Goal: Transaction & Acquisition: Book appointment/travel/reservation

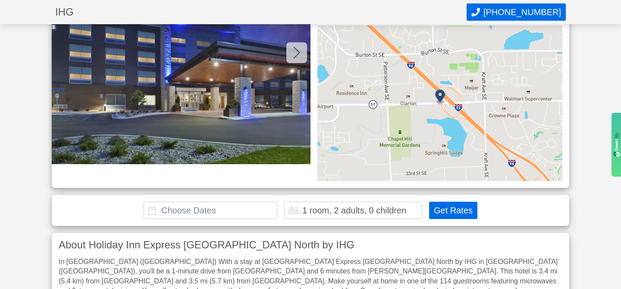
scroll to position [97, 0]
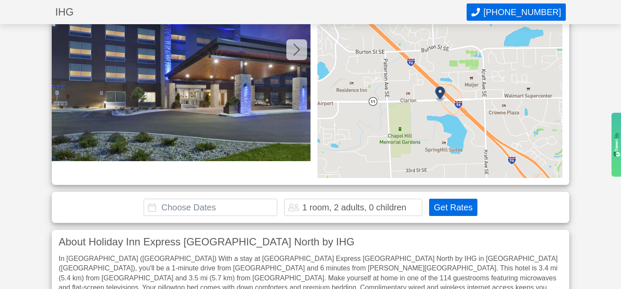
click at [194, 207] on input "text" at bounding box center [211, 206] width 134 height 17
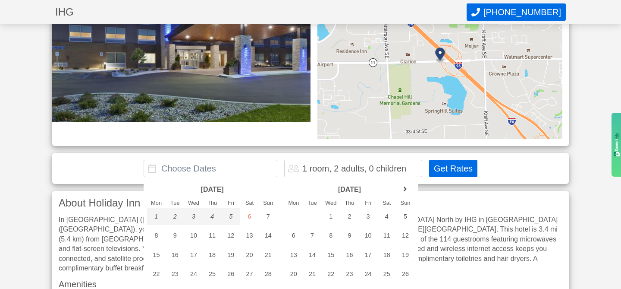
scroll to position [137, 0]
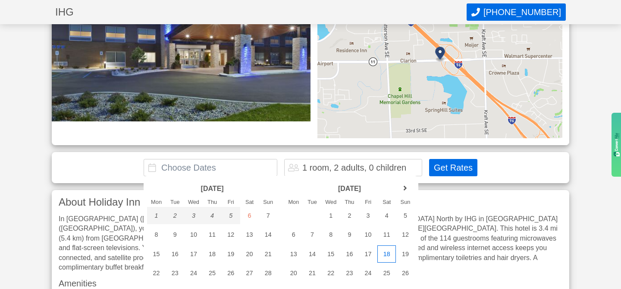
click at [387, 254] on div "18" at bounding box center [386, 253] width 19 height 17
click at [371, 254] on div "17" at bounding box center [368, 253] width 19 height 17
type input "[DATE] - [DATE]"
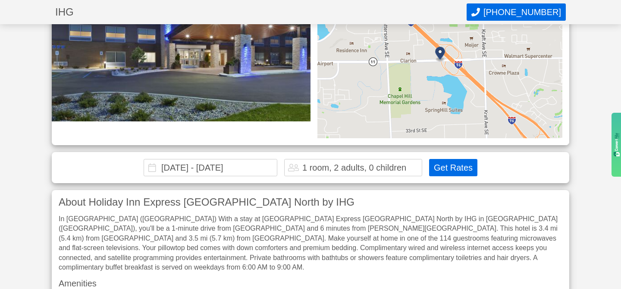
click at [204, 168] on input "[DATE] - [DATE]" at bounding box center [211, 167] width 134 height 17
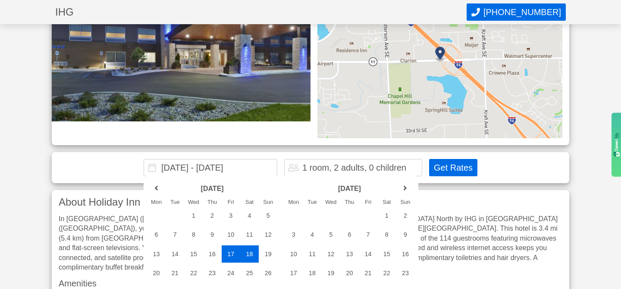
click at [519, 169] on div "**********" at bounding box center [311, 167] width 518 height 31
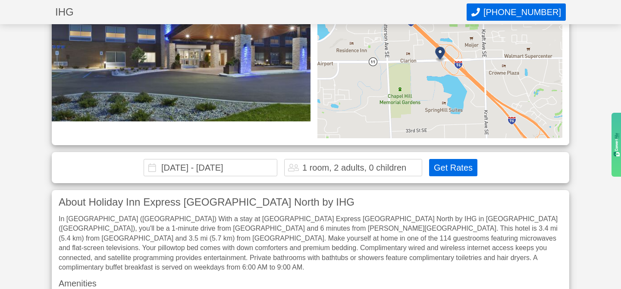
click at [456, 169] on button "Get Rates" at bounding box center [453, 167] width 48 height 17
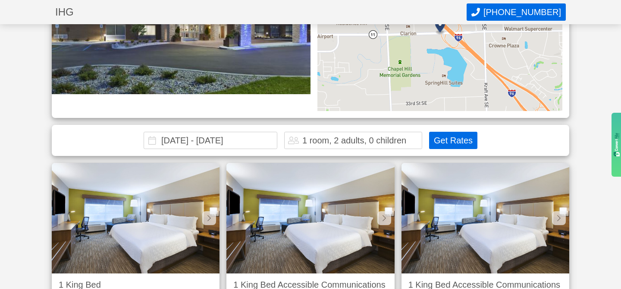
scroll to position [0, 0]
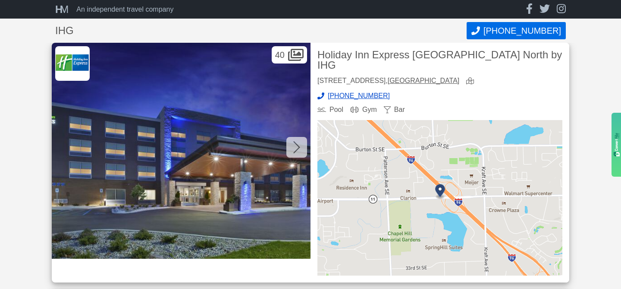
drag, startPoint x: 345, startPoint y: 68, endPoint x: 310, endPoint y: 52, distance: 39.0
click at [310, 50] on div "40 Holiday Inn Express [GEOGRAPHIC_DATA] North by IHG [STREET_ADDRESS] [PHONE_N…" at bounding box center [311, 162] width 518 height 239
copy div "40 Holiday Inn Express [GEOGRAPHIC_DATA] North by IHG"
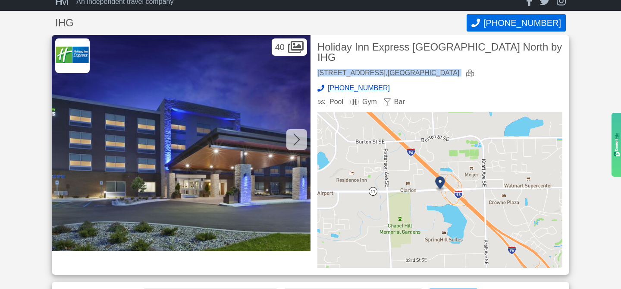
drag, startPoint x: 319, startPoint y: 73, endPoint x: 455, endPoint y: 74, distance: 136.7
click at [456, 74] on div "[STREET_ADDRESS]" at bounding box center [439, 73] width 245 height 8
copy div "[STREET_ADDRESS]"
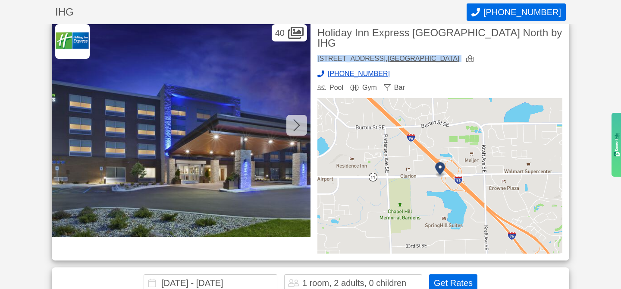
scroll to position [6, 0]
